Goal: Task Accomplishment & Management: Use online tool/utility

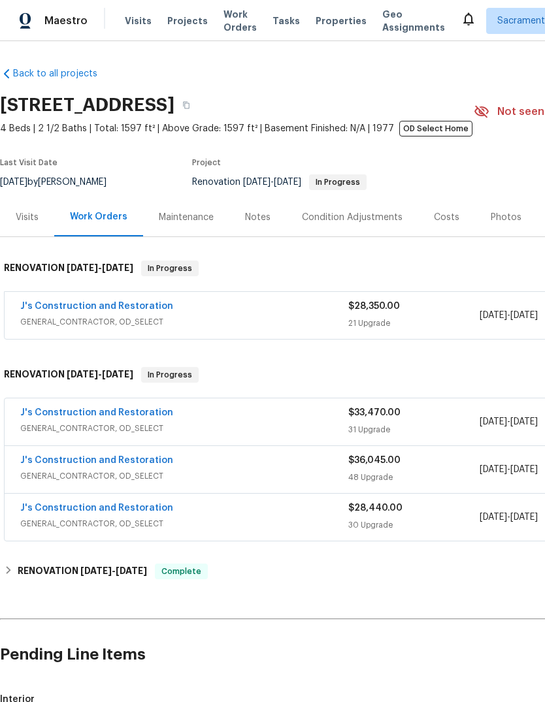
click at [54, 415] on link "J's Construction and Restoration" at bounding box center [96, 412] width 153 height 9
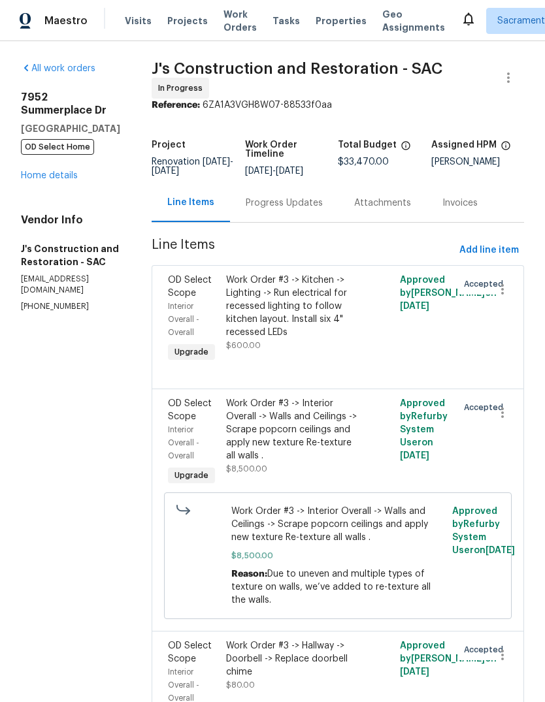
click at [61, 171] on link "Home details" at bounding box center [49, 175] width 57 height 9
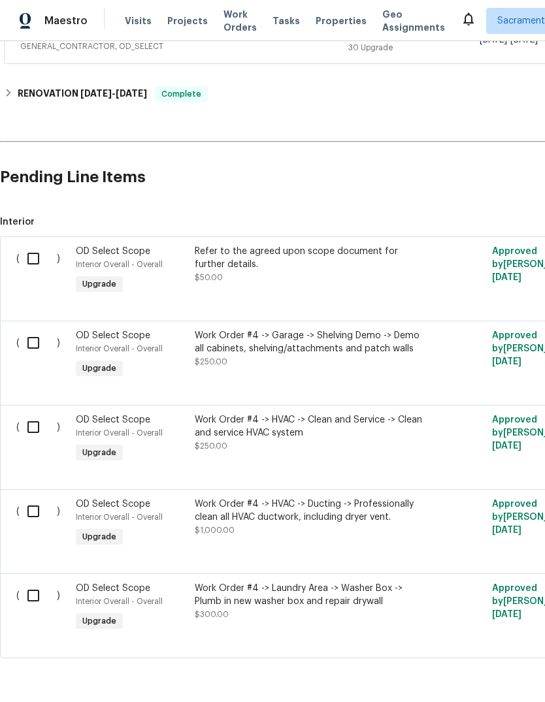
scroll to position [477, 0]
click at [27, 426] on input "checkbox" at bounding box center [38, 427] width 37 height 27
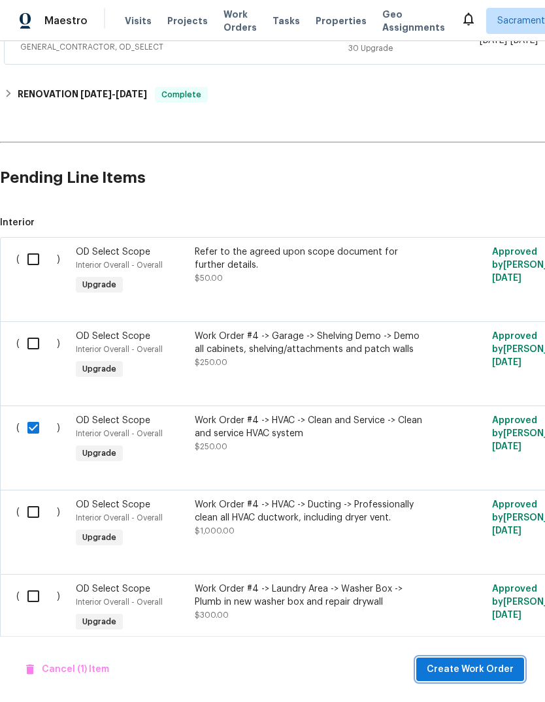
click at [481, 667] on span "Create Work Order" at bounding box center [469, 670] width 87 height 16
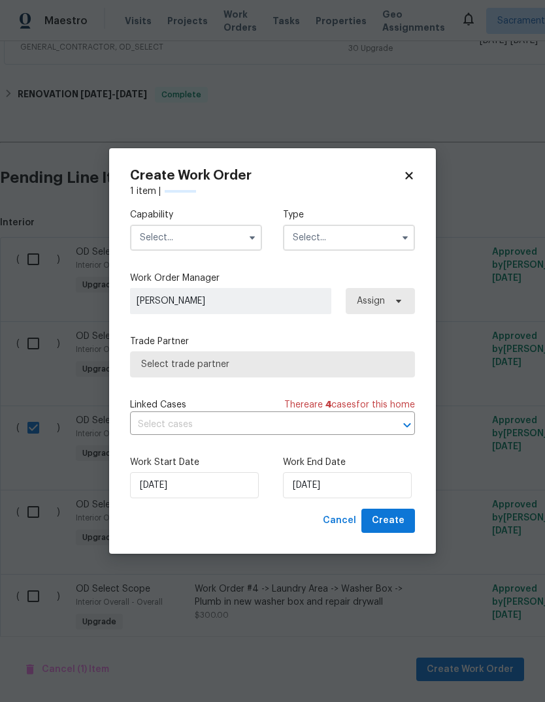
checkbox input "false"
click at [408, 172] on icon at bounding box center [409, 176] width 12 height 12
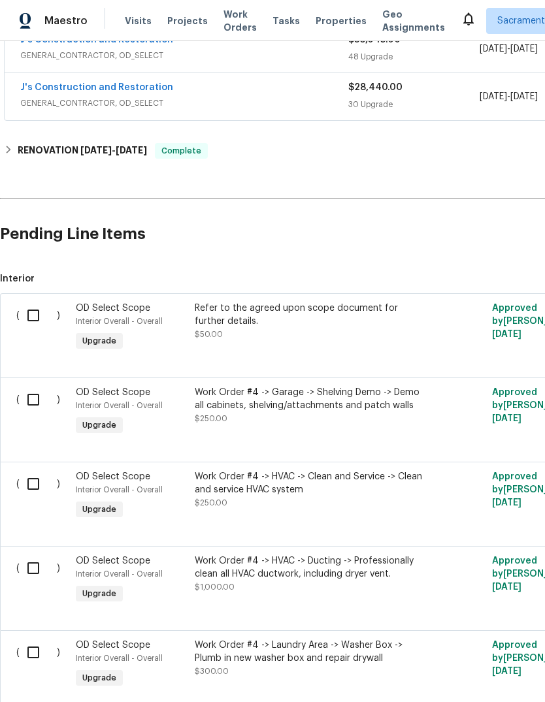
scroll to position [419, 0]
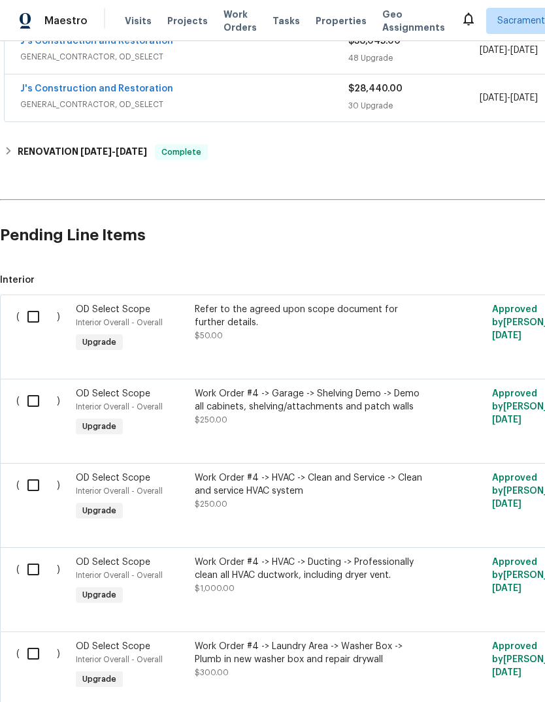
click at [29, 654] on input "checkbox" at bounding box center [38, 653] width 37 height 27
checkbox input "true"
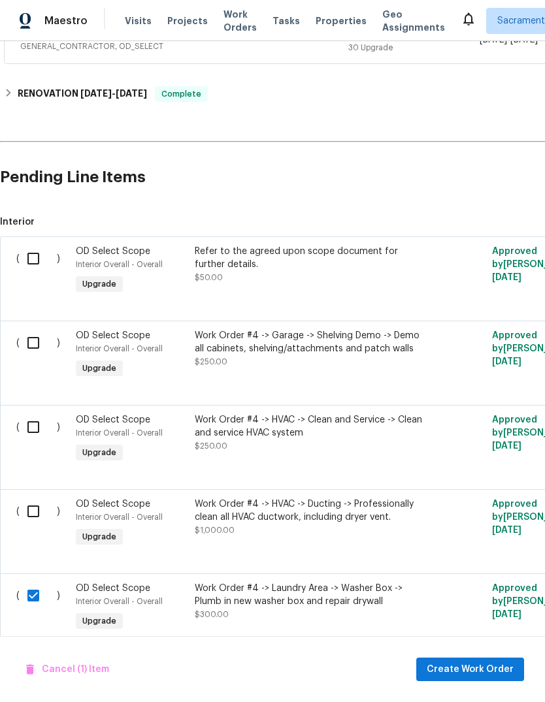
scroll to position [477, 0]
click at [27, 432] on input "checkbox" at bounding box center [38, 427] width 37 height 27
checkbox input "true"
click at [488, 664] on span "Create Work Order" at bounding box center [469, 670] width 87 height 16
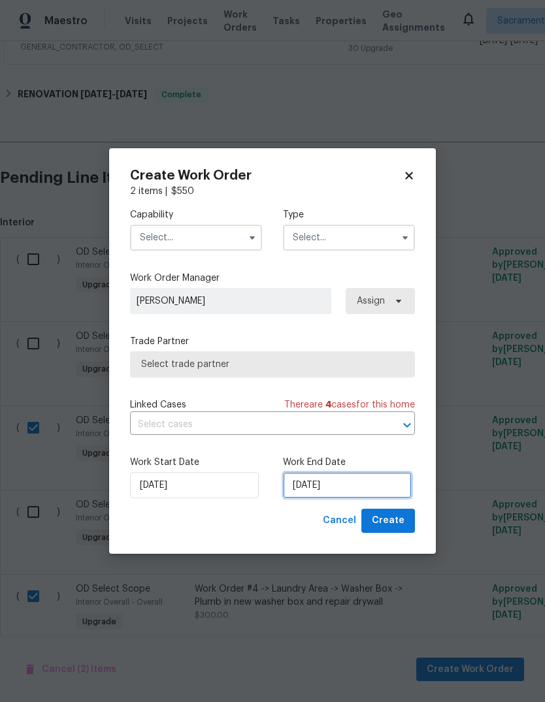
click at [362, 489] on input "10/7/2025" at bounding box center [347, 485] width 129 height 26
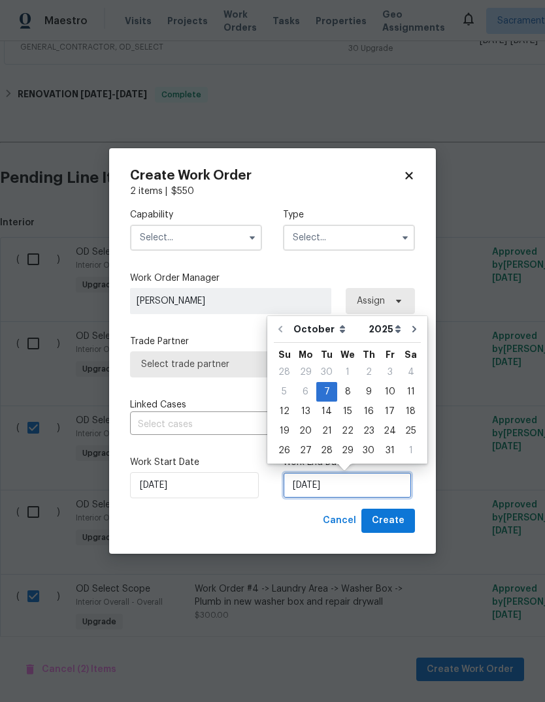
scroll to position [10, 0]
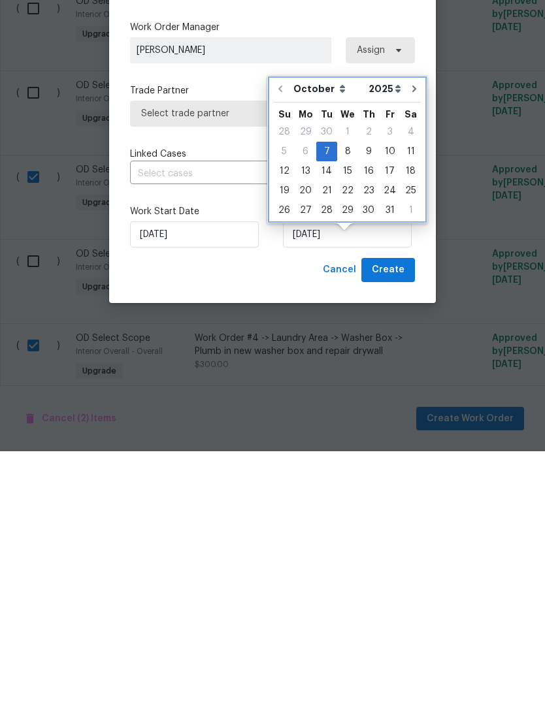
click at [409, 334] on icon "Go to next month" at bounding box center [414, 339] width 10 height 10
type input "11/7/2025"
select select "10"
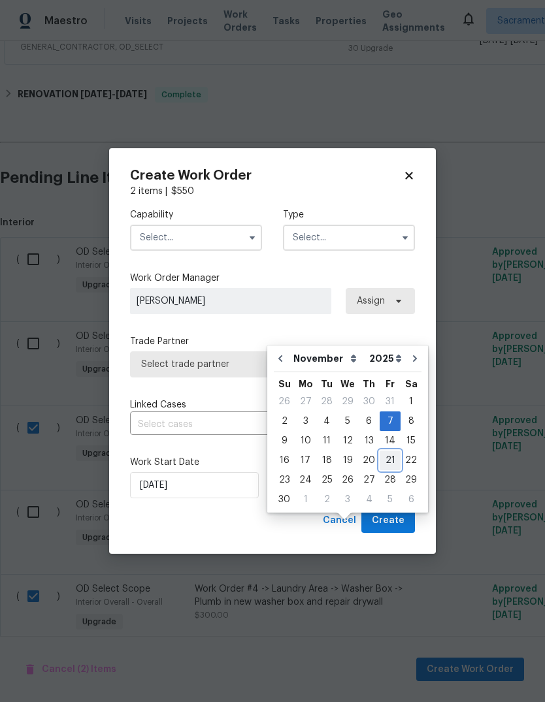
click at [389, 451] on div "21" at bounding box center [389, 460] width 21 height 18
type input "11/21/2025"
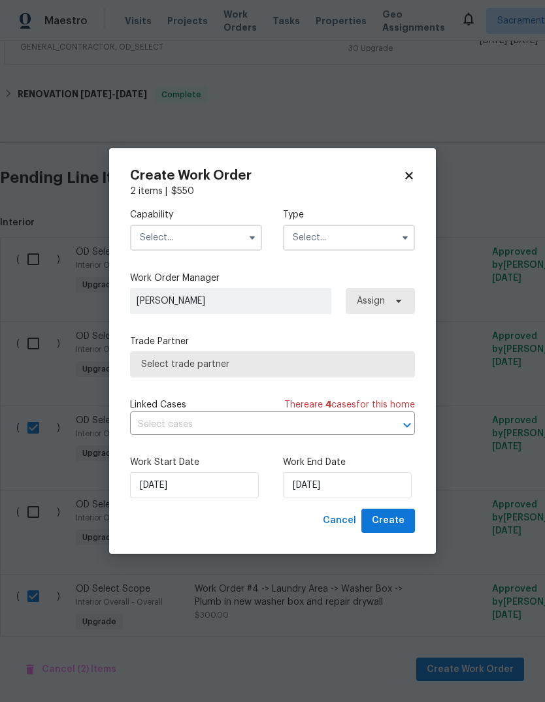
click at [225, 242] on input "text" at bounding box center [196, 238] width 132 height 26
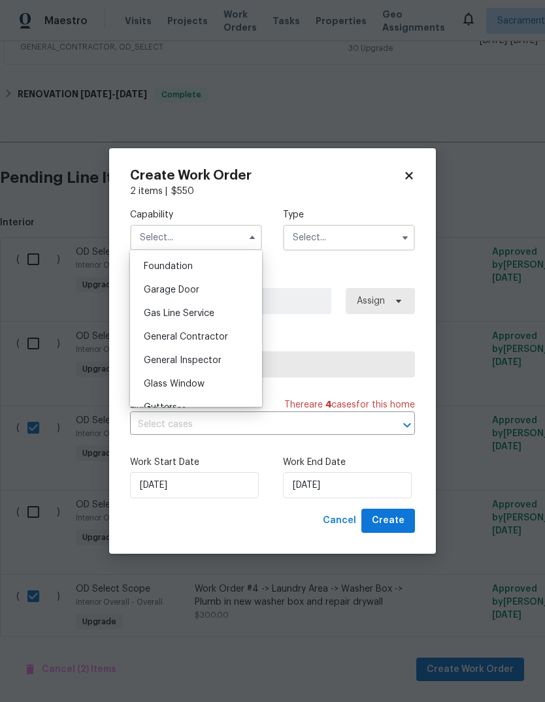
scroll to position [551, 0]
click at [228, 343] on div "General Contractor" at bounding box center [195, 339] width 125 height 24
type input "General Contractor"
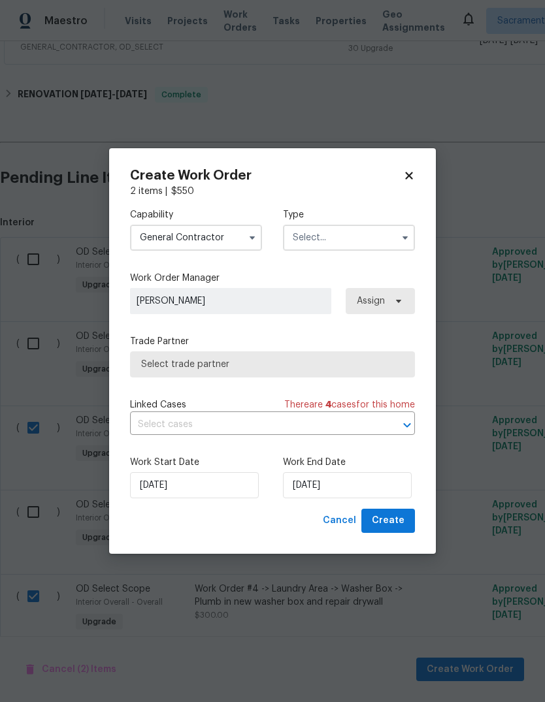
click at [373, 242] on input "text" at bounding box center [349, 238] width 132 height 26
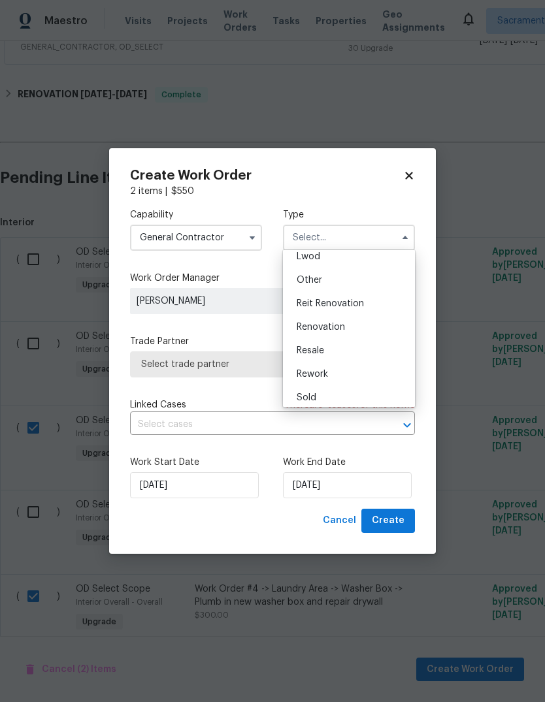
scroll to position [151, 0]
click at [368, 327] on div "Renovation" at bounding box center [348, 326] width 125 height 24
type input "Renovation"
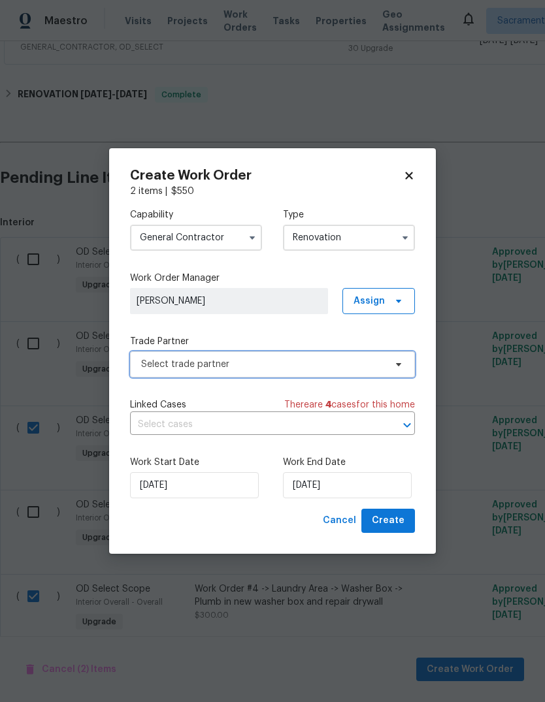
click at [379, 370] on span "Select trade partner" at bounding box center [272, 364] width 285 height 26
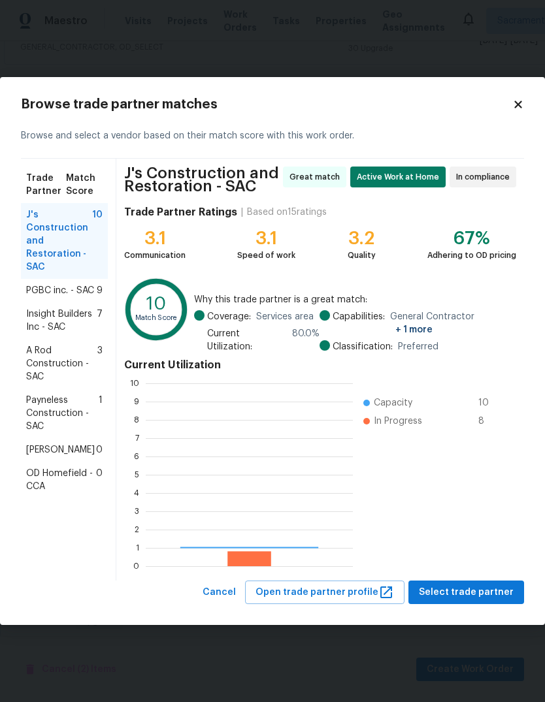
scroll to position [183, 207]
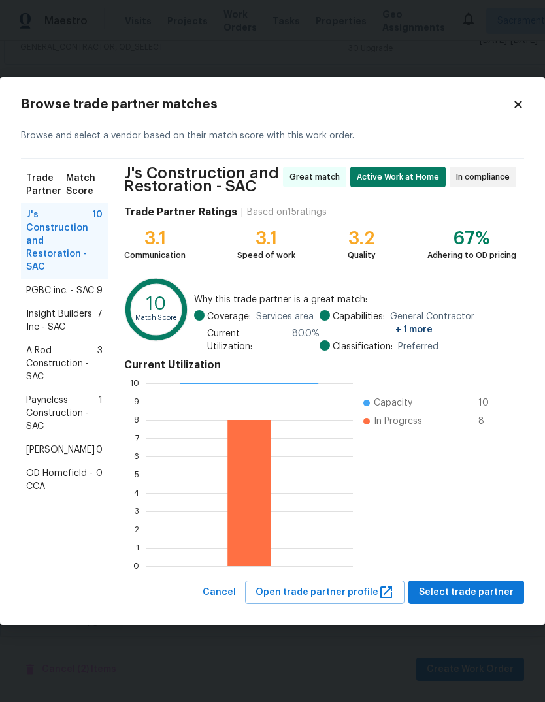
click at [42, 236] on span "J's Construction and Restoration - SAC" at bounding box center [59, 240] width 66 height 65
click at [480, 586] on span "Select trade partner" at bounding box center [466, 593] width 95 height 16
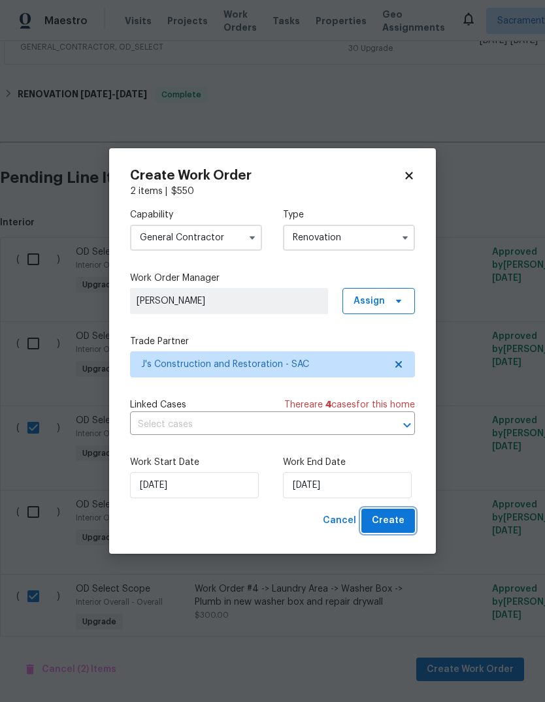
click at [400, 525] on span "Create" at bounding box center [388, 521] width 33 height 16
checkbox input "false"
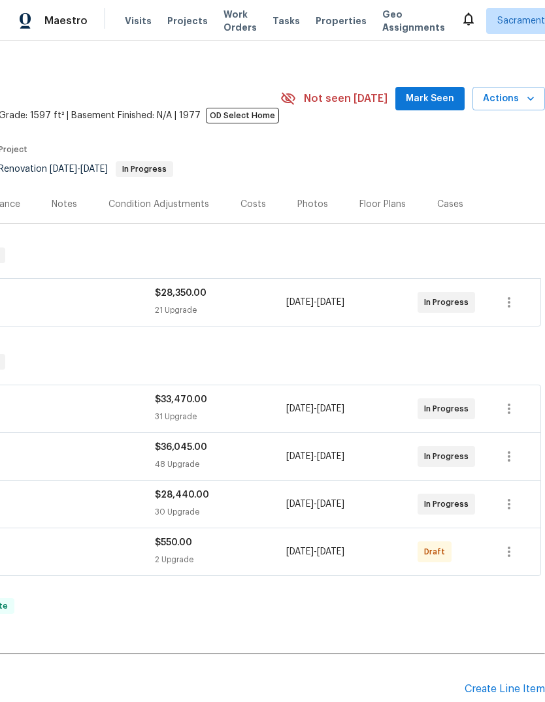
scroll to position [13, 193]
click at [509, 547] on icon "button" at bounding box center [508, 552] width 3 height 10
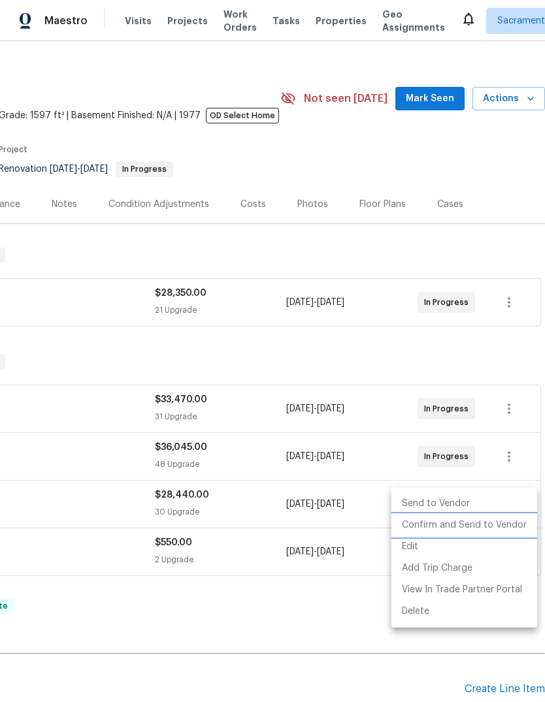
click at [488, 526] on li "Confirm and Send to Vendor" at bounding box center [464, 526] width 146 height 22
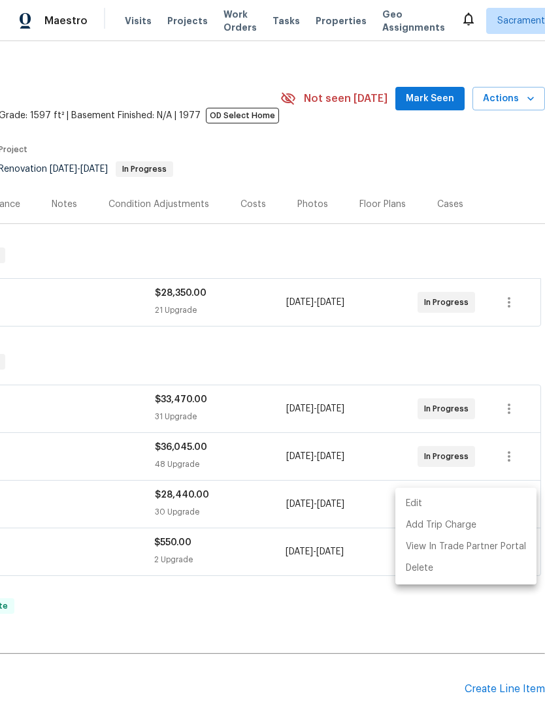
click at [339, 583] on div at bounding box center [272, 351] width 545 height 702
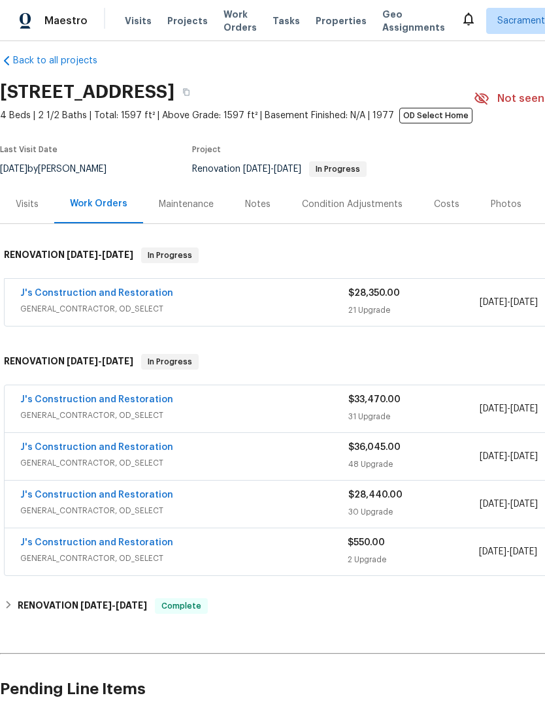
scroll to position [13, 0]
click at [68, 538] on link "J's Construction and Restoration" at bounding box center [96, 542] width 153 height 9
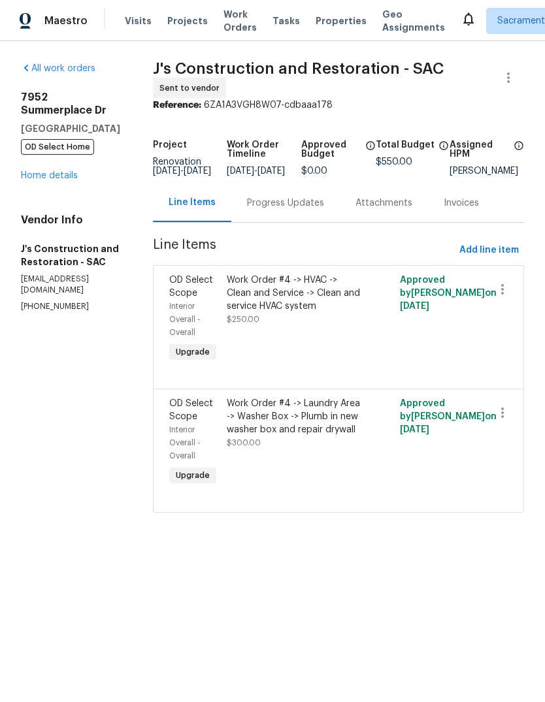
click at [330, 298] on div "Work Order #4 -> HVAC -> Clean and Service -> Clean and service HVAC system" at bounding box center [295, 293] width 136 height 39
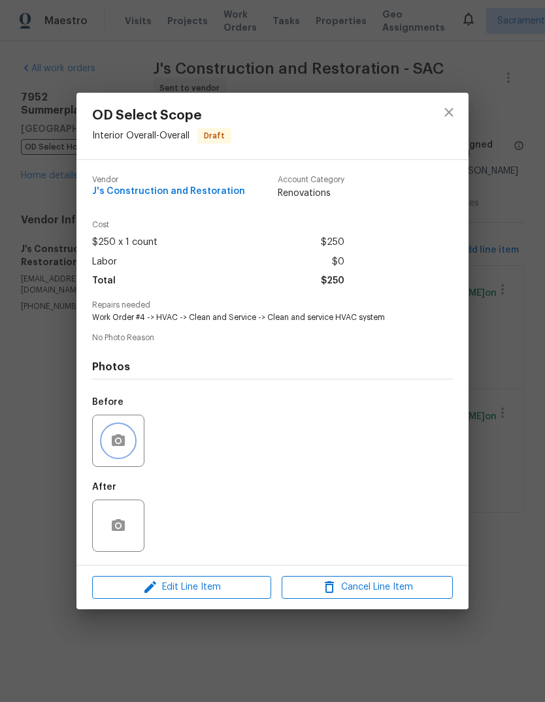
click at [122, 456] on button "button" at bounding box center [118, 440] width 31 height 31
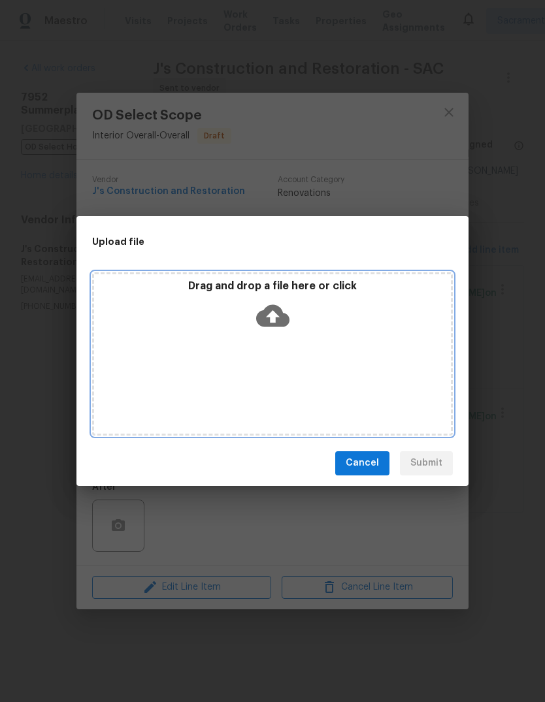
click at [280, 314] on icon at bounding box center [272, 315] width 33 height 22
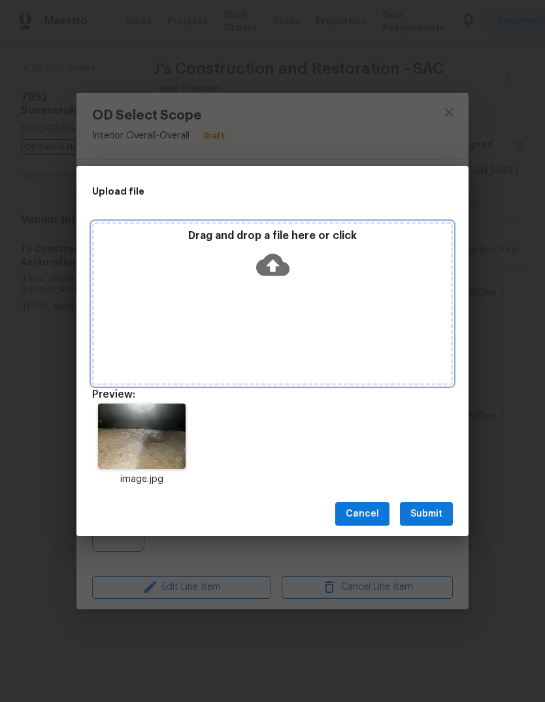
click at [276, 274] on icon at bounding box center [272, 265] width 33 height 22
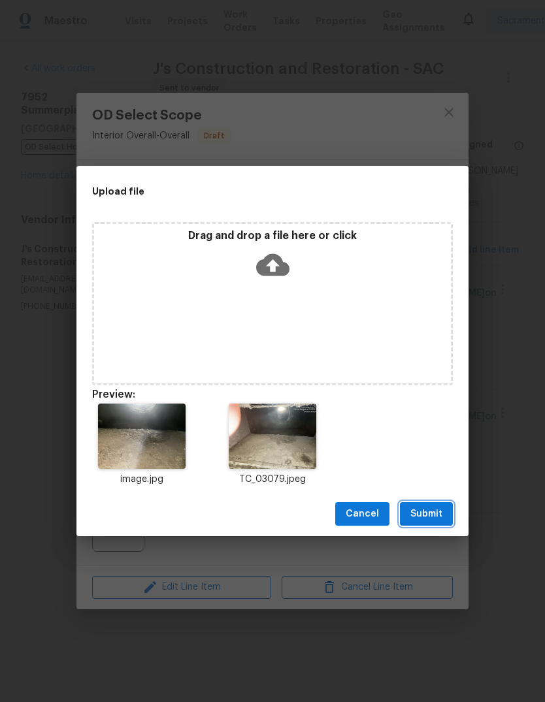
click at [436, 511] on span "Submit" at bounding box center [426, 514] width 32 height 16
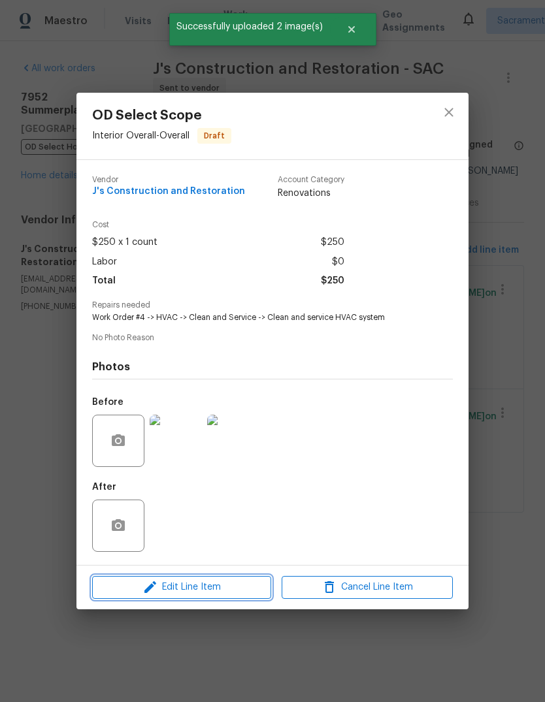
click at [223, 596] on span "Edit Line Item" at bounding box center [181, 587] width 171 height 16
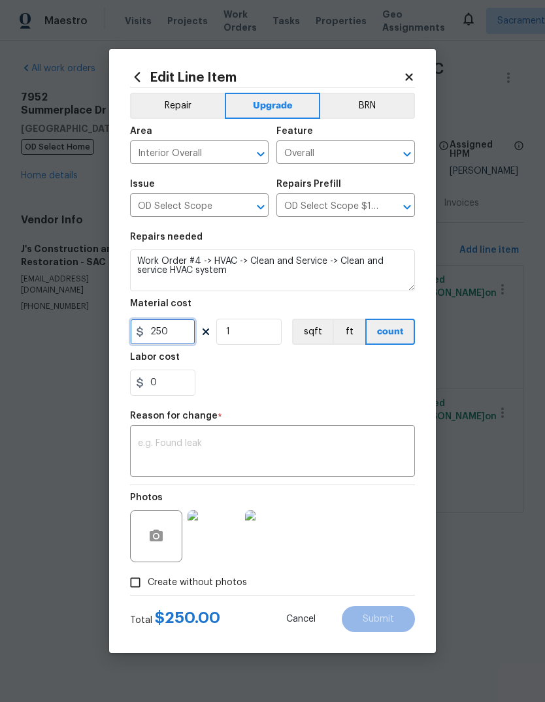
click at [177, 341] on input "250" at bounding box center [162, 332] width 65 height 26
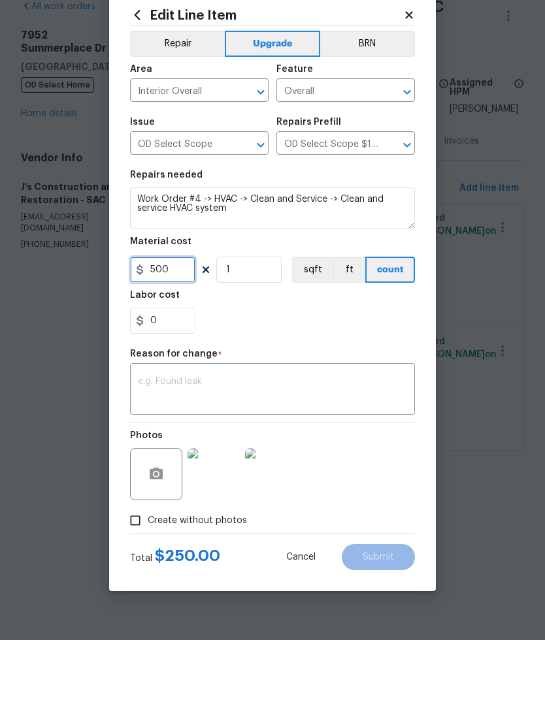
type input "500"
click at [182, 439] on textarea at bounding box center [272, 452] width 269 height 27
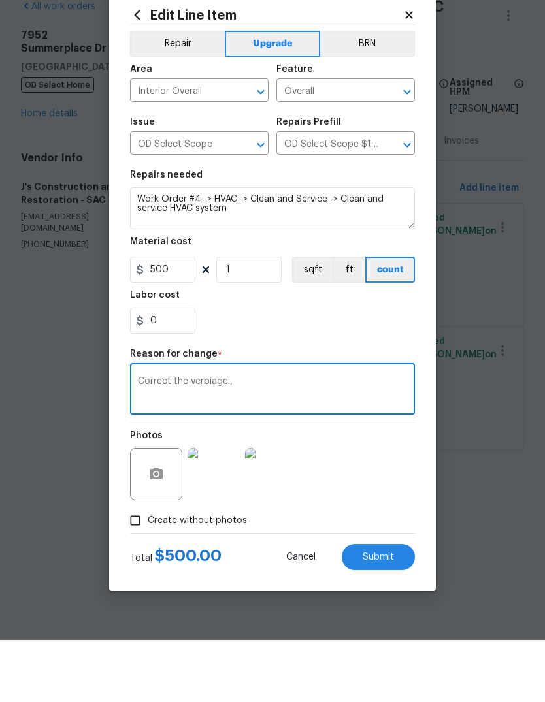
type textarea "Correct the verbiage.,"
click at [251, 249] on textarea "Work Order #4 -> HVAC -> Clean and Service -> Clean and service HVAC system" at bounding box center [272, 270] width 285 height 42
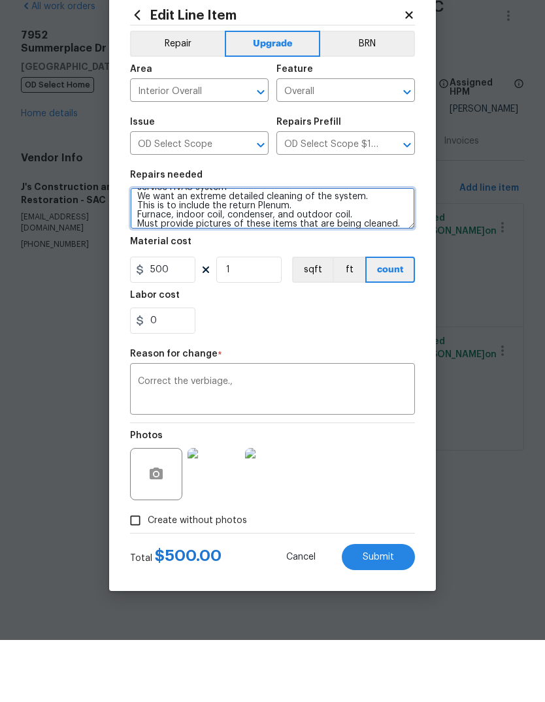
scroll to position [30, 0]
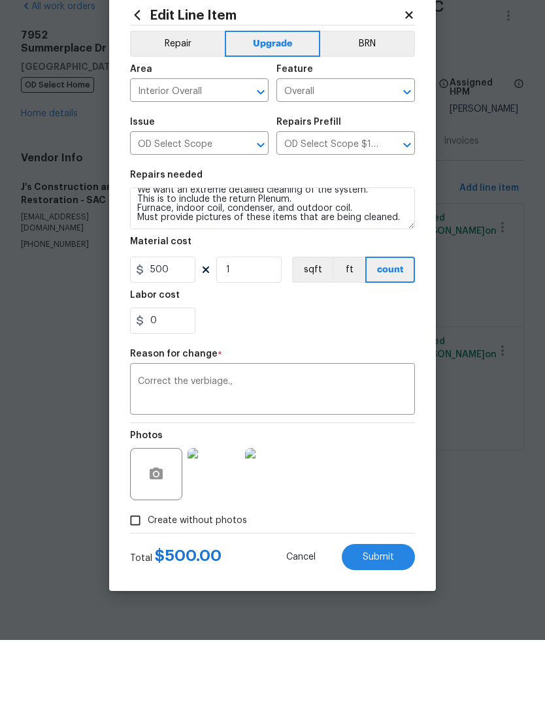
click at [320, 370] on div "0" at bounding box center [272, 383] width 285 height 26
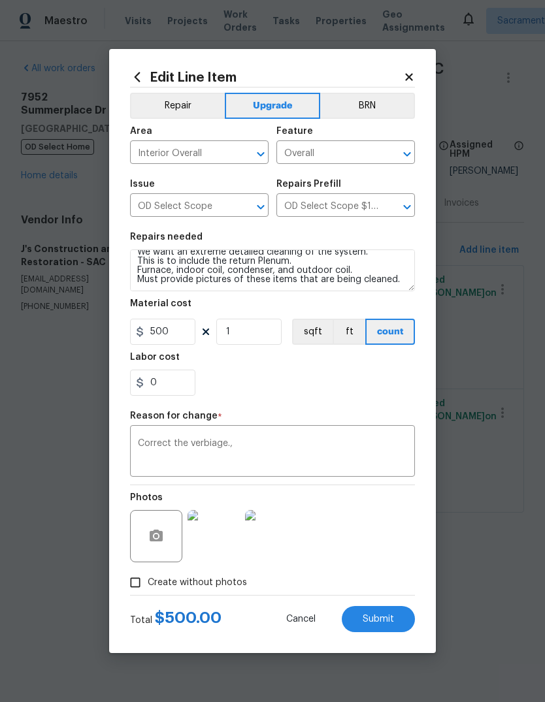
click at [392, 623] on span "Submit" at bounding box center [377, 620] width 31 height 10
type textarea "Work Order #4 -> HVAC -> Clean and Service -> Clean and service HVAC system"
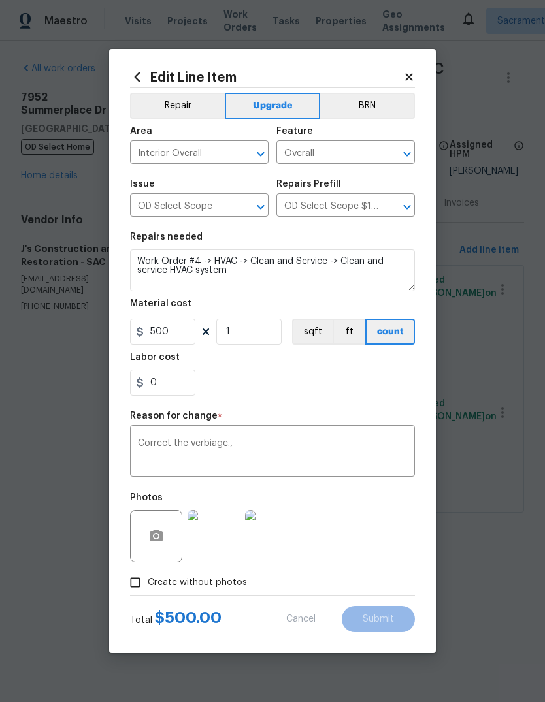
type input "250"
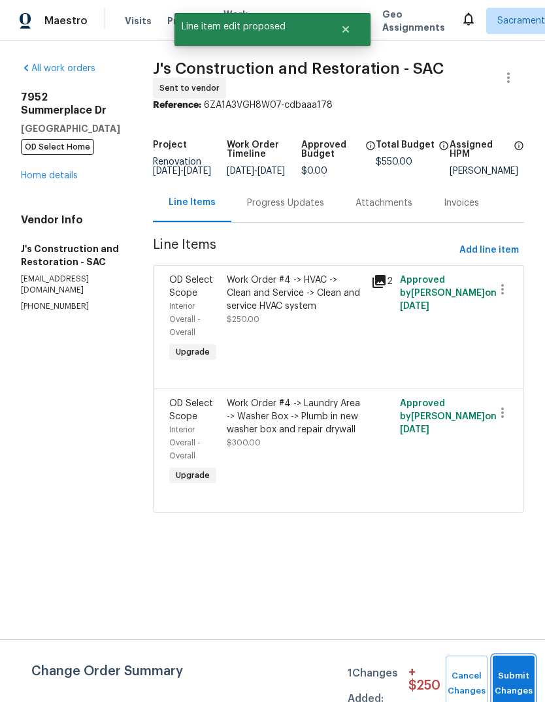
click at [516, 676] on button "Submit Changes" at bounding box center [513, 684] width 42 height 56
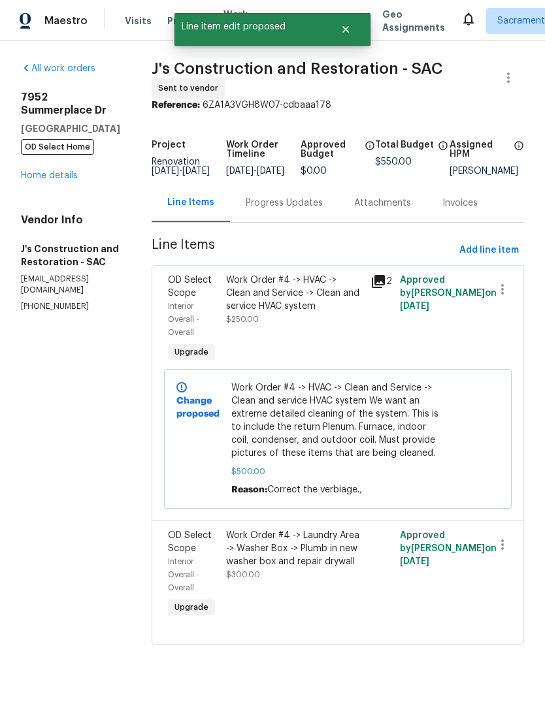
click at [52, 171] on link "Home details" at bounding box center [49, 175] width 57 height 9
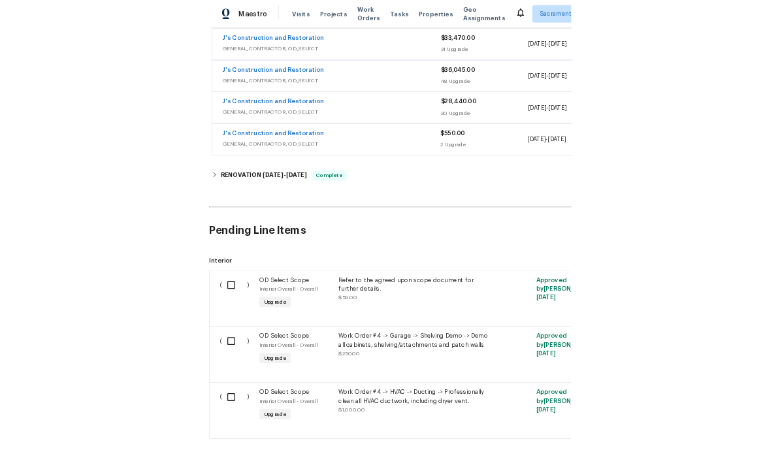
scroll to position [355, 0]
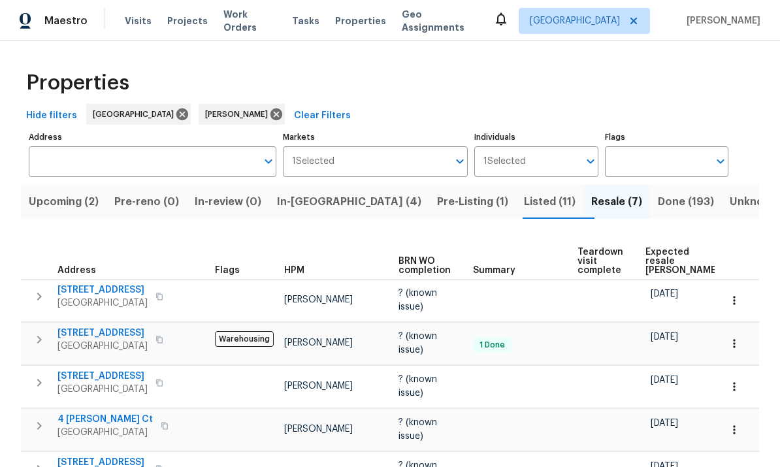
click at [736, 377] on td "10/17/25" at bounding box center [767, 386] width 63 height 42
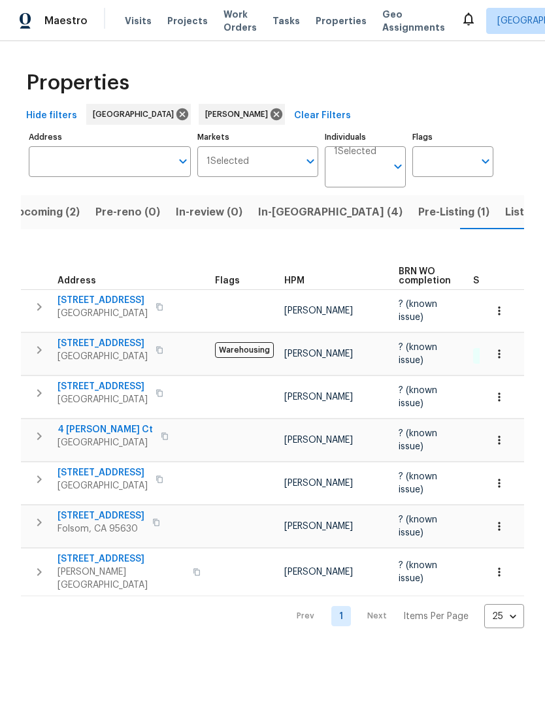
scroll to position [0, 19]
